Goal: Find contact information: Find contact information

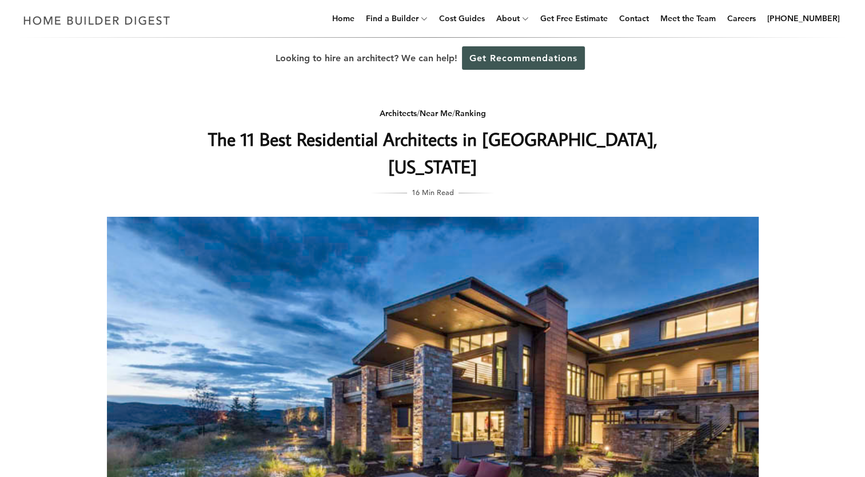
click at [686, 86] on div "Architects / Near Me / Ranking The 11 Best Residential Architects in [GEOGRAPHI…" at bounding box center [433, 365] width 689 height 573
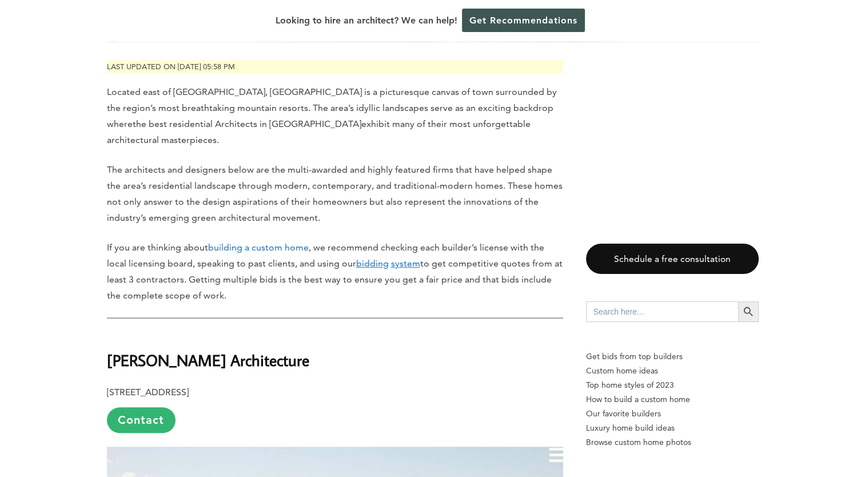
scroll to position [572, 0]
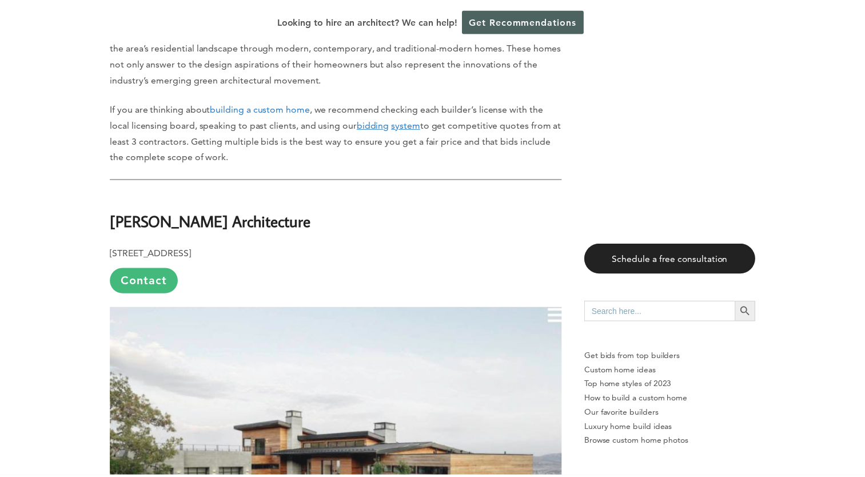
scroll to position [755, 0]
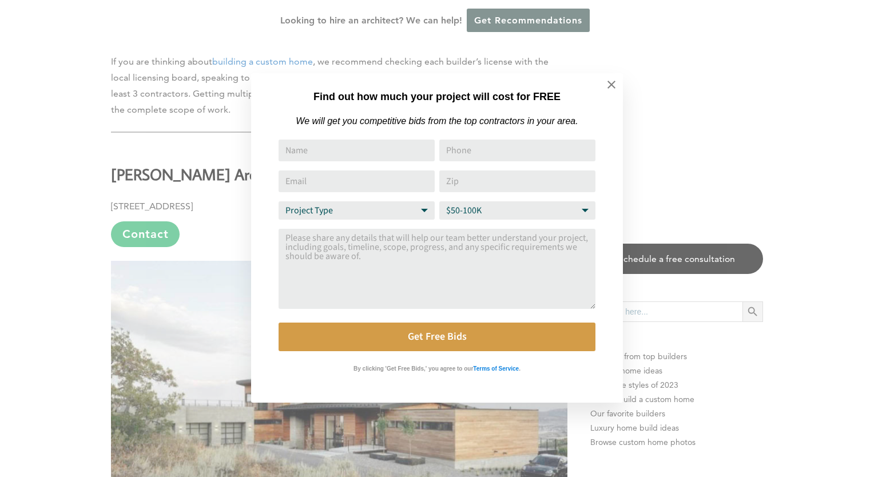
click at [222, 115] on div "Find out how much your project will cost for FREE We will get you competitive b…" at bounding box center [437, 238] width 874 height 477
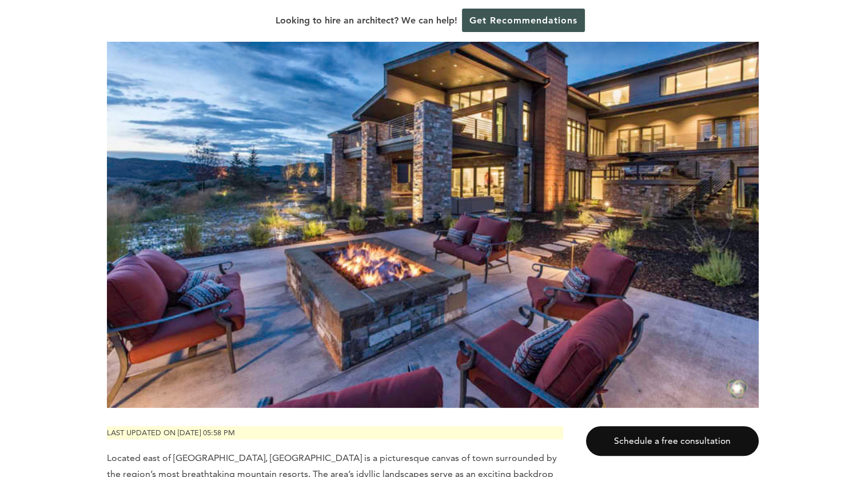
scroll to position [206, 0]
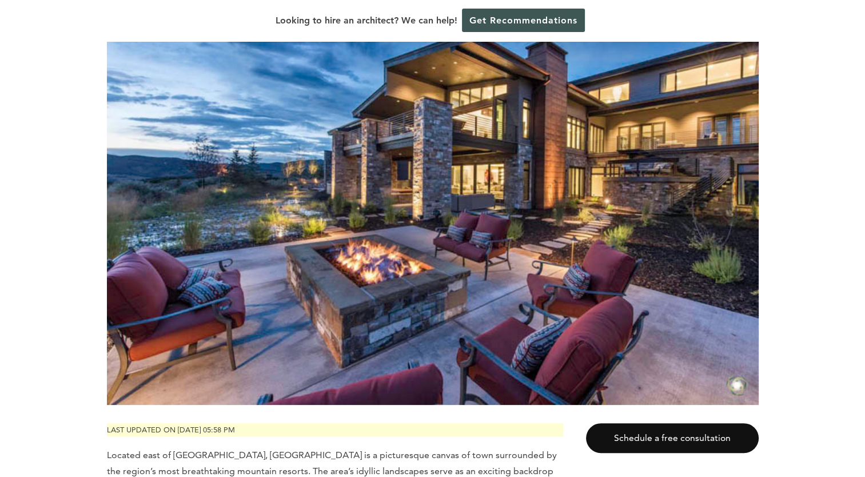
click at [400, 149] on img at bounding box center [433, 187] width 652 height 435
click at [400, 148] on img at bounding box center [433, 187] width 652 height 435
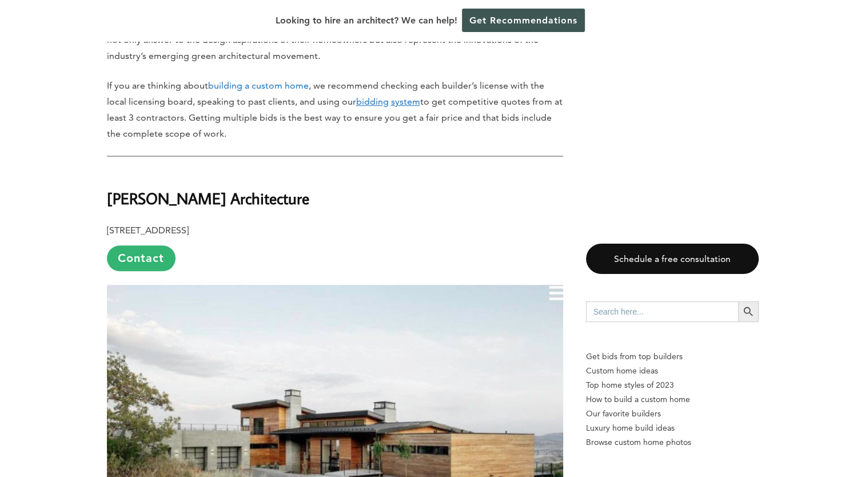
scroll to position [846, 0]
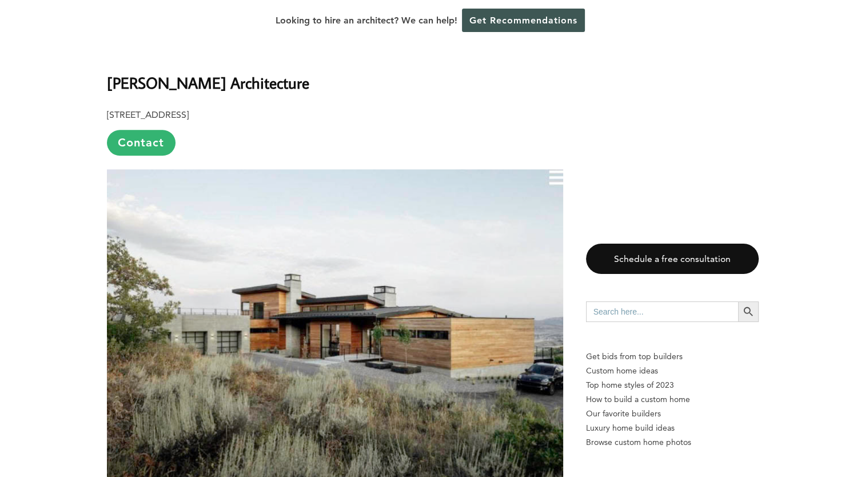
click at [383, 169] on img at bounding box center [335, 328] width 456 height 319
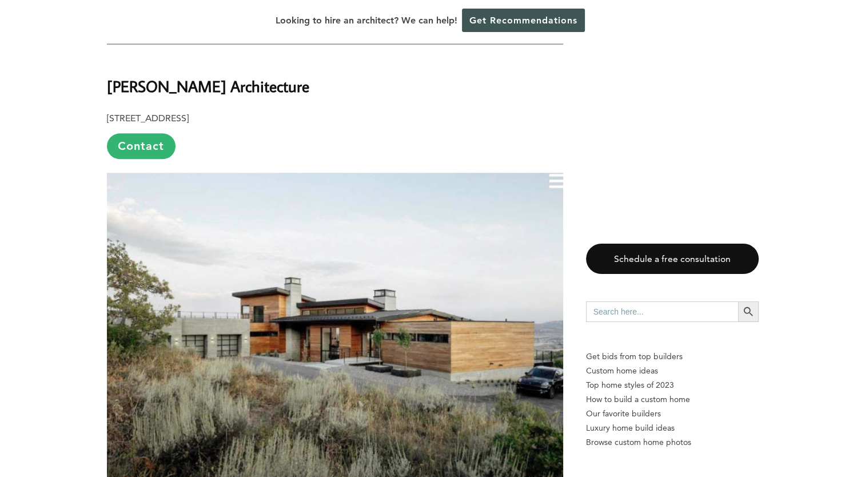
scroll to position [844, 0]
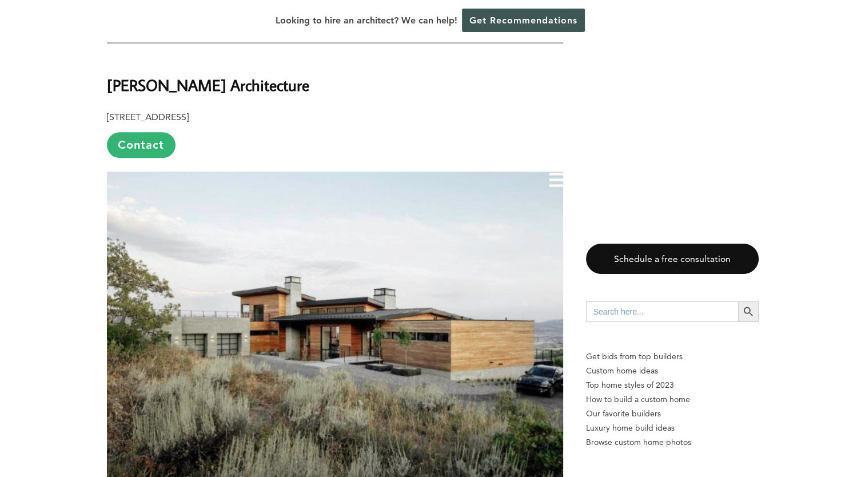
click at [558, 172] on img at bounding box center [335, 331] width 456 height 319
click at [554, 172] on img at bounding box center [335, 331] width 456 height 319
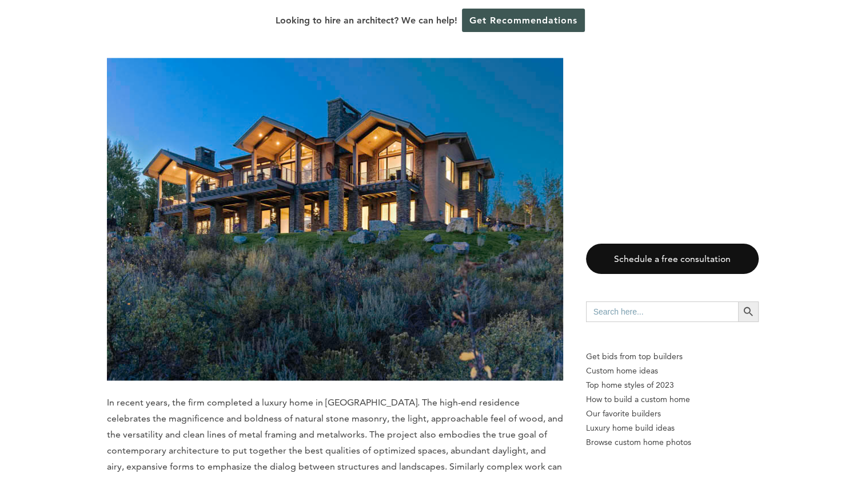
scroll to position [1782, 0]
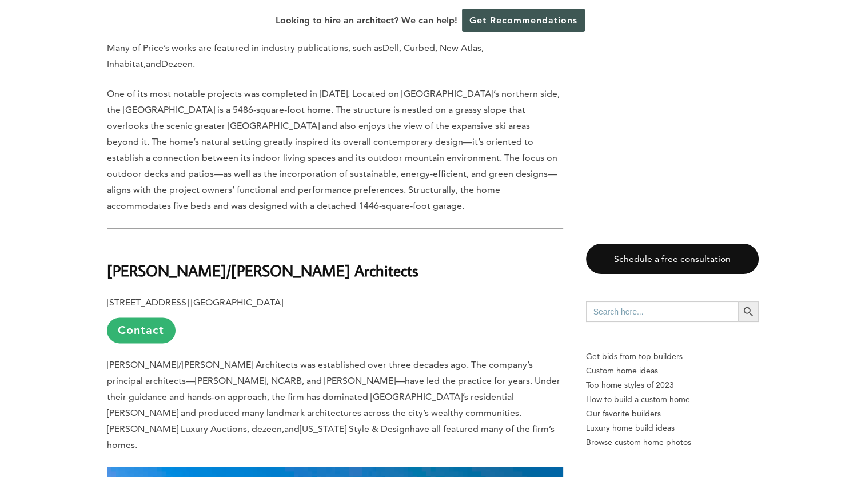
scroll to position [1370, 0]
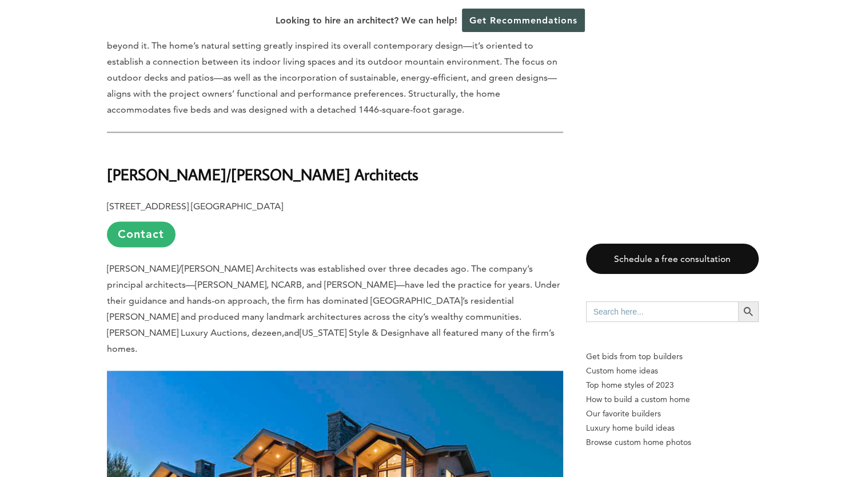
scroll to position [1462, 0]
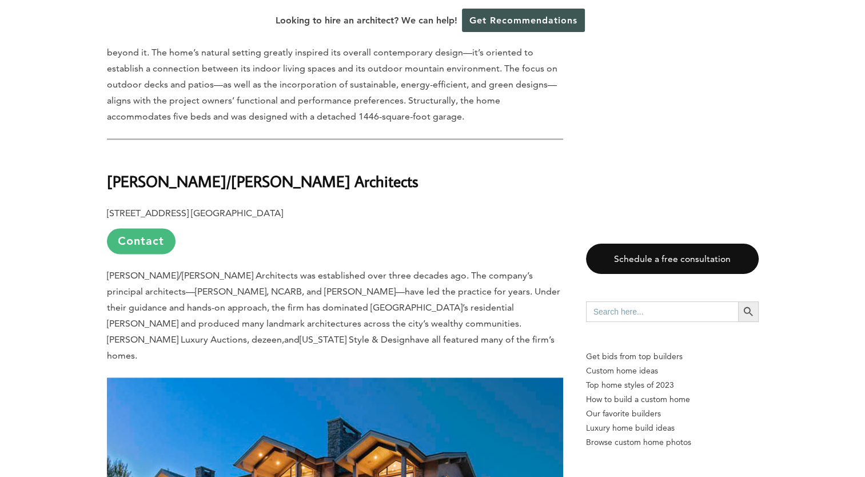
click at [153, 228] on link "Contact" at bounding box center [141, 241] width 69 height 26
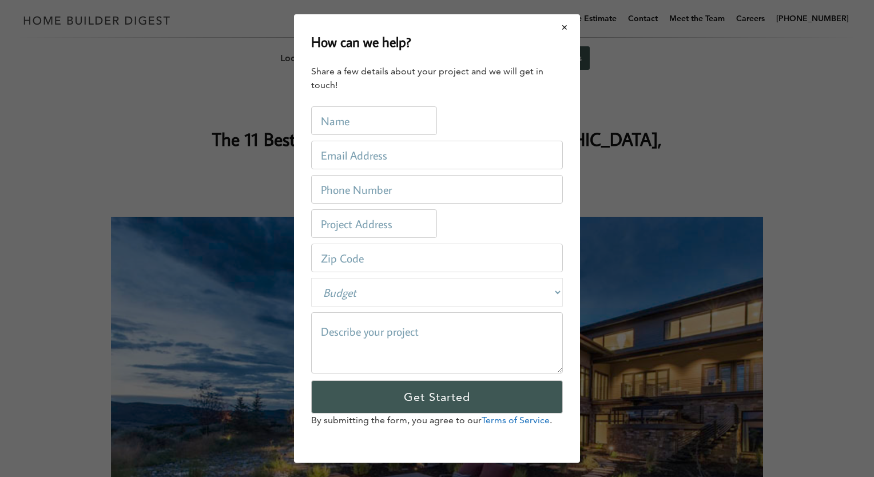
click at [566, 30] on button "Close modal" at bounding box center [565, 27] width 30 height 24
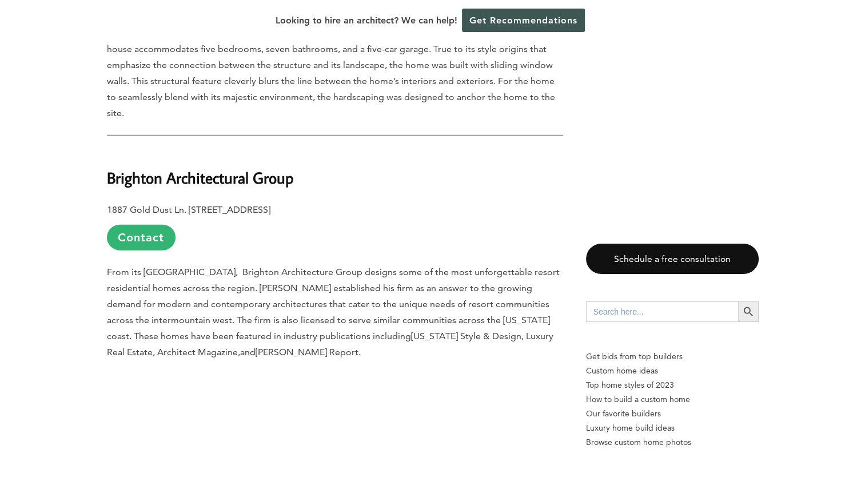
scroll to position [2745, 0]
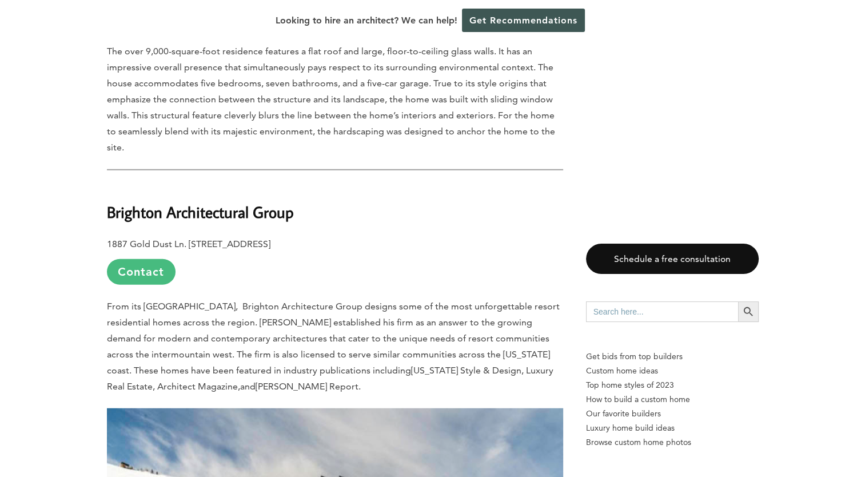
click at [152, 259] on link "Contact" at bounding box center [141, 272] width 69 height 26
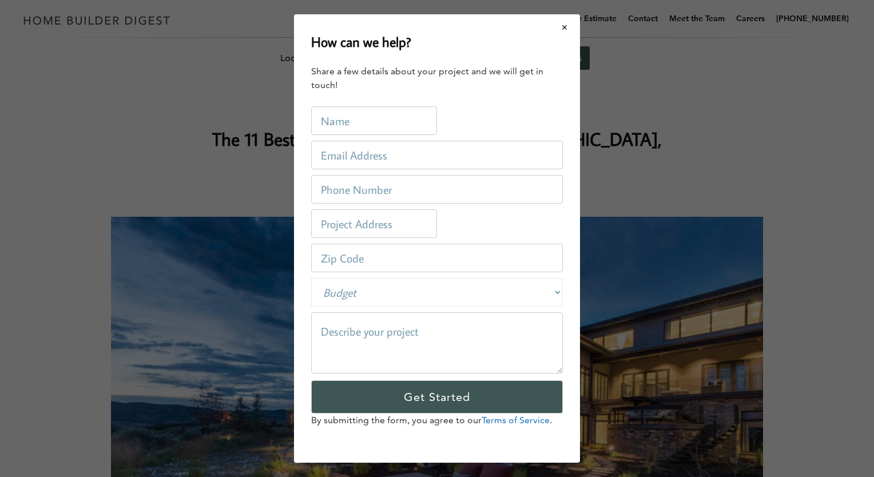
click at [564, 22] on button "Close modal" at bounding box center [565, 27] width 30 height 24
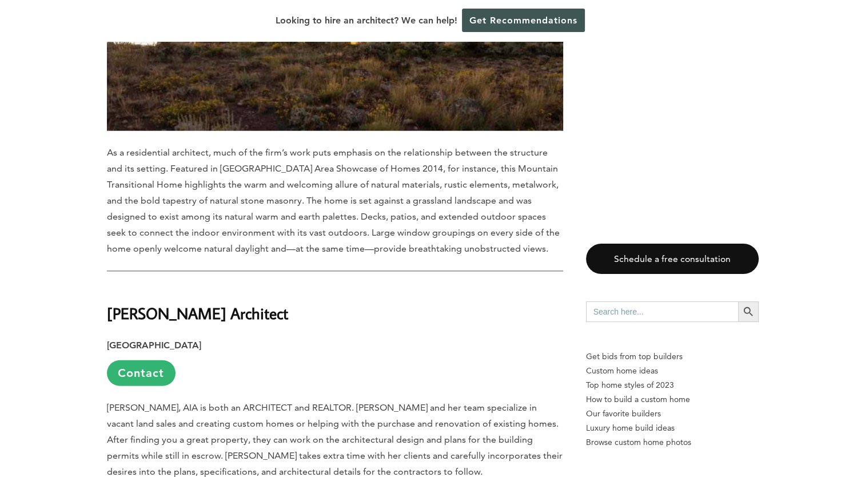
scroll to position [7260, 0]
